Goal: Find specific page/section: Find specific page/section

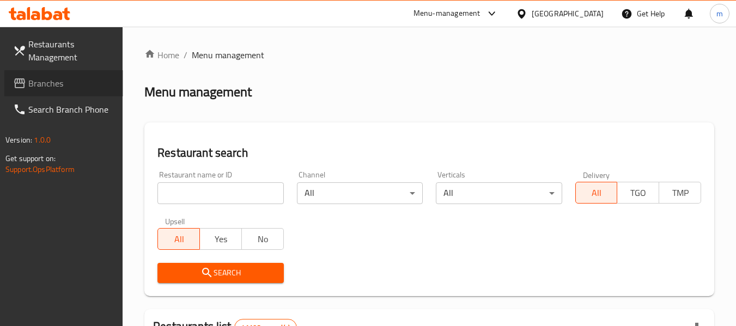
click at [68, 96] on link "Branches" at bounding box center [63, 83] width 119 height 26
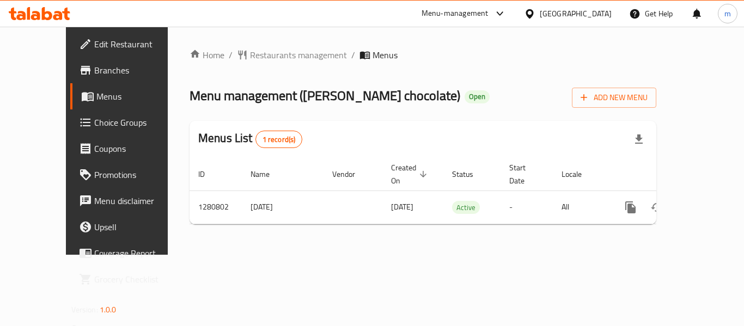
click at [560, 18] on div "[GEOGRAPHIC_DATA]" at bounding box center [576, 14] width 72 height 12
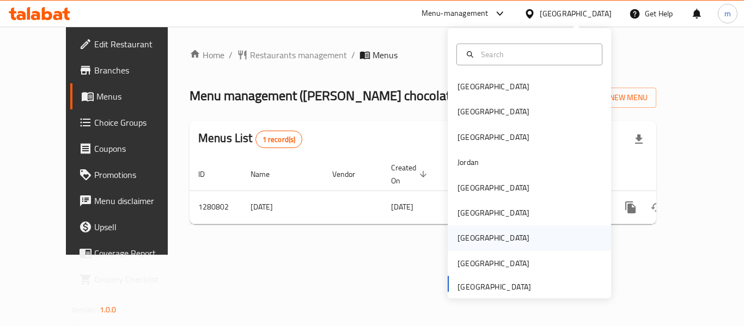
click at [474, 233] on div "Qatar" at bounding box center [493, 238] width 89 height 25
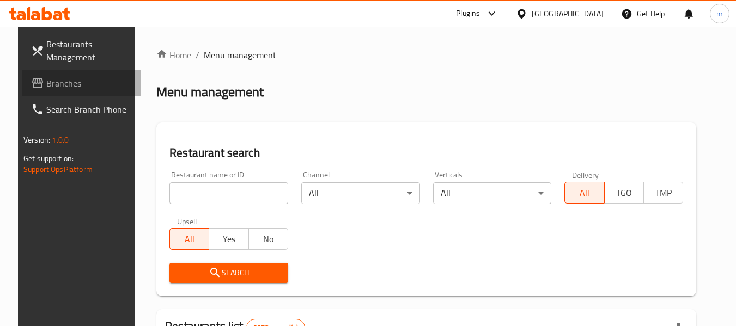
click at [65, 88] on span "Branches" at bounding box center [89, 83] width 86 height 13
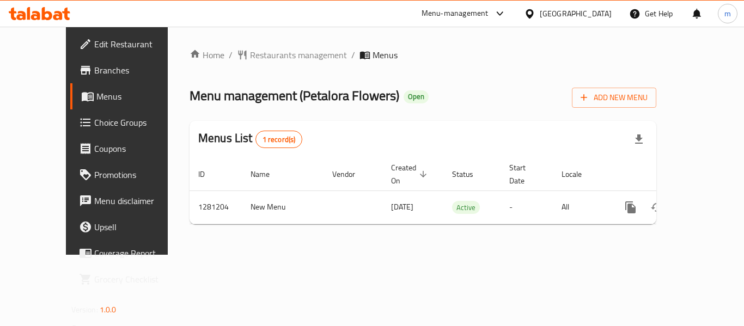
click at [593, 11] on div "Qatar" at bounding box center [576, 14] width 72 height 12
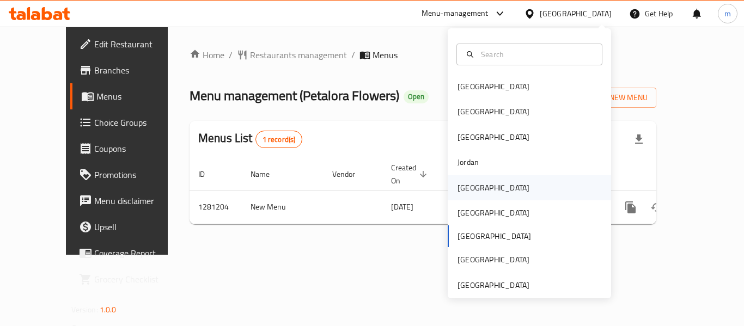
click at [481, 193] on div "[GEOGRAPHIC_DATA]" at bounding box center [529, 187] width 163 height 25
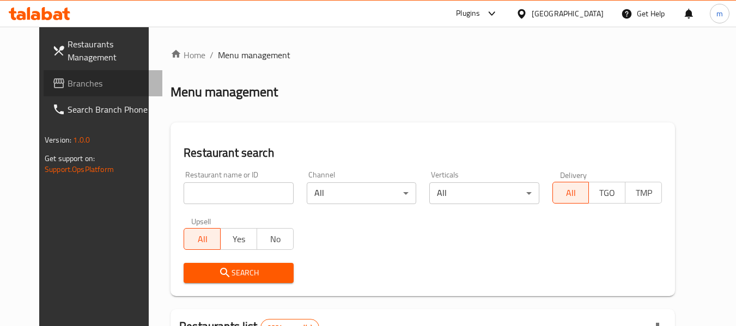
click at [80, 84] on span "Branches" at bounding box center [111, 83] width 86 height 13
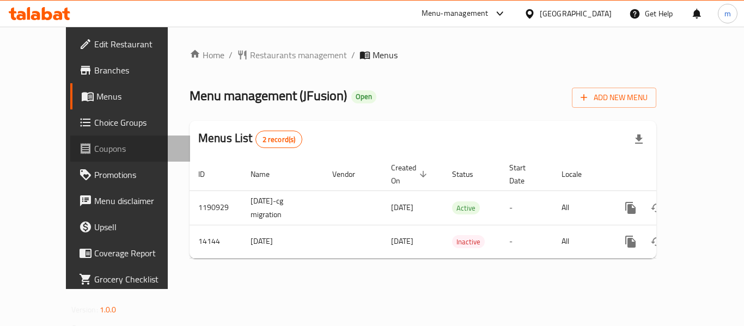
click at [94, 152] on span "Coupons" at bounding box center [137, 148] width 87 height 13
click at [70, 86] on link "Menus" at bounding box center [130, 96] width 120 height 26
click at [590, 19] on div "[GEOGRAPHIC_DATA]" at bounding box center [576, 14] width 72 height 12
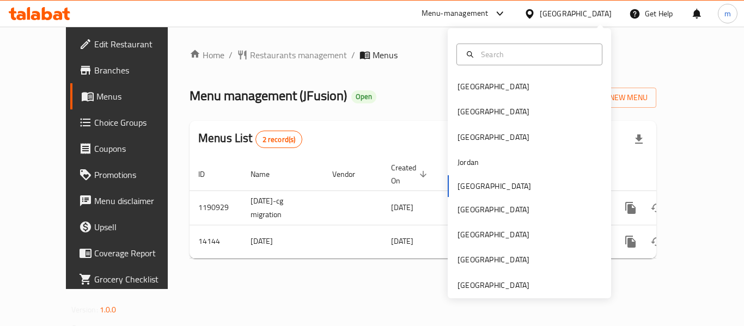
click at [474, 296] on div "Bahrain Egypt Iraq Jordan Kuwait Oman Qatar Saudi Arabia United Arab Emirates" at bounding box center [529, 163] width 163 height 270
click at [475, 290] on div "United Arab Emirates" at bounding box center [494, 286] width 72 height 12
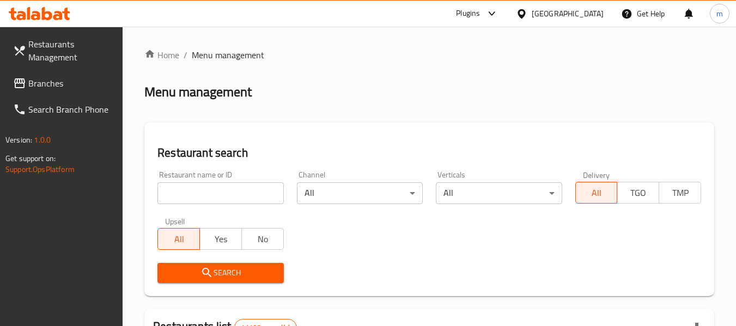
click at [58, 78] on span "Branches" at bounding box center [71, 83] width 86 height 13
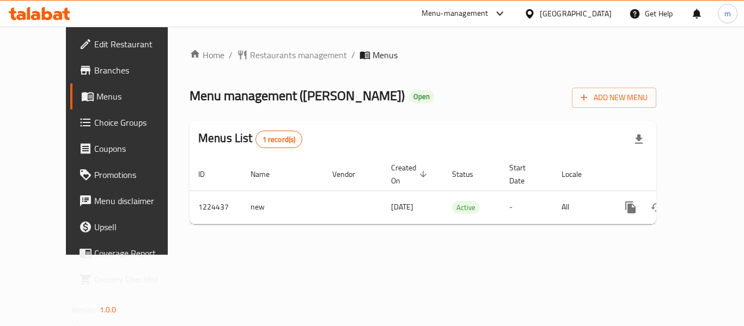
click at [587, 13] on div "[GEOGRAPHIC_DATA]" at bounding box center [576, 14] width 72 height 12
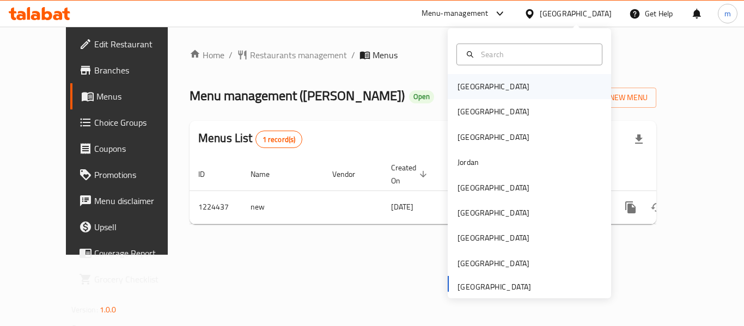
click at [473, 77] on div "[GEOGRAPHIC_DATA]" at bounding box center [493, 86] width 89 height 25
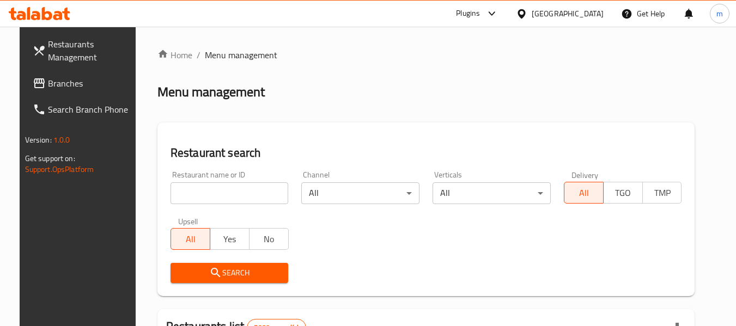
click at [50, 77] on span "Branches" at bounding box center [91, 83] width 86 height 13
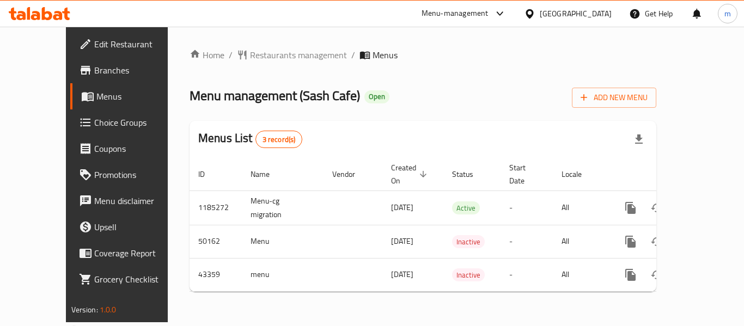
click at [593, 9] on div "[GEOGRAPHIC_DATA]" at bounding box center [576, 14] width 72 height 12
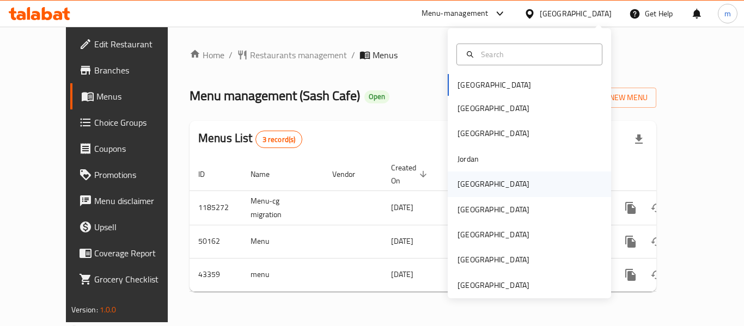
click at [482, 179] on div "[GEOGRAPHIC_DATA]" at bounding box center [529, 184] width 163 height 25
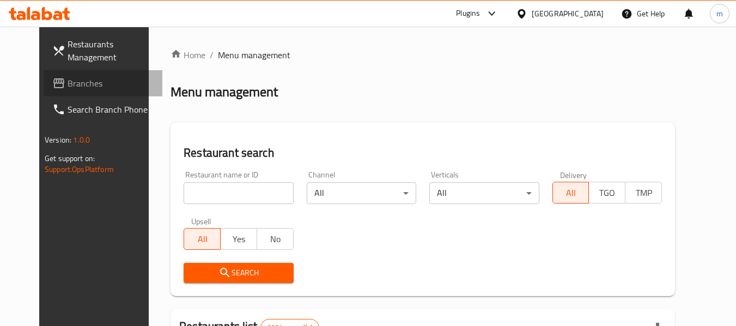
click at [68, 90] on span "Branches" at bounding box center [111, 83] width 86 height 13
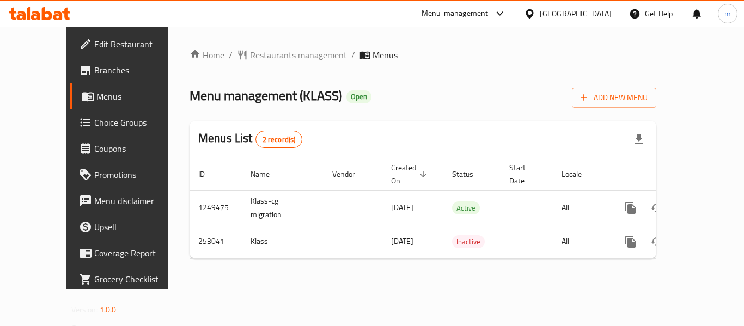
click at [248, 63] on div "Home / Restaurants management / Menus Menu management ( KLASS ) Open Add New Me…" at bounding box center [423, 157] width 467 height 219
click at [251, 60] on span "Restaurants management" at bounding box center [298, 54] width 97 height 13
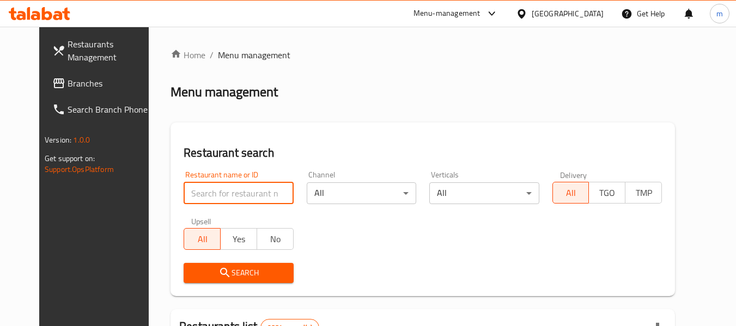
click at [228, 184] on input "search" at bounding box center [239, 194] width 110 height 22
paste input "627354"
type input "627354"
click button "Search" at bounding box center [239, 273] width 110 height 20
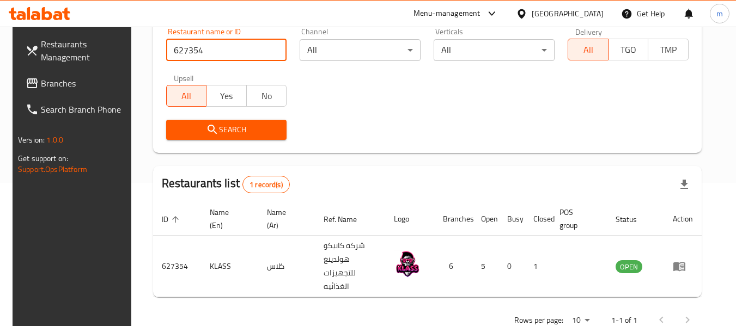
scroll to position [160, 0]
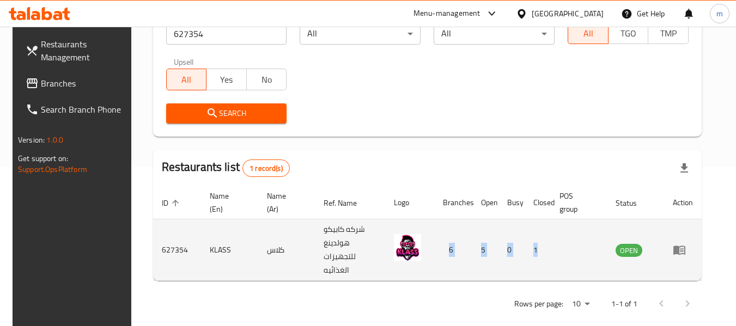
drag, startPoint x: 453, startPoint y: 242, endPoint x: 572, endPoint y: 250, distance: 119.0
click at [564, 251] on tr "627354 KLASS كلاس شركه كابيكو هولدينغ للتجهيزات الغذائيه 6 5 0 1 OPEN" at bounding box center [427, 251] width 549 height 62
click at [581, 236] on td "enhanced table" at bounding box center [579, 251] width 56 height 62
